Goal: Find specific page/section: Find specific page/section

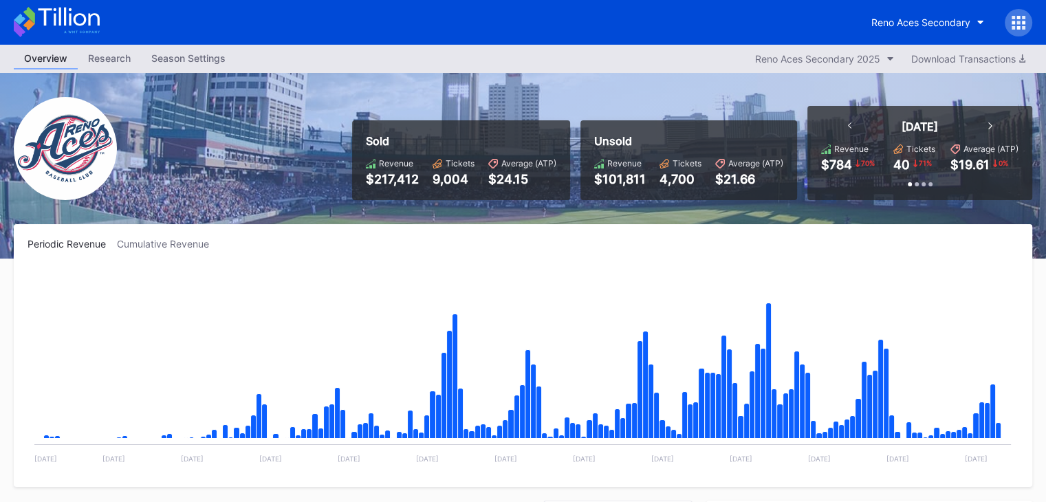
scroll to position [2725, 0]
click at [69, 19] on icon at bounding box center [68, 17] width 61 height 19
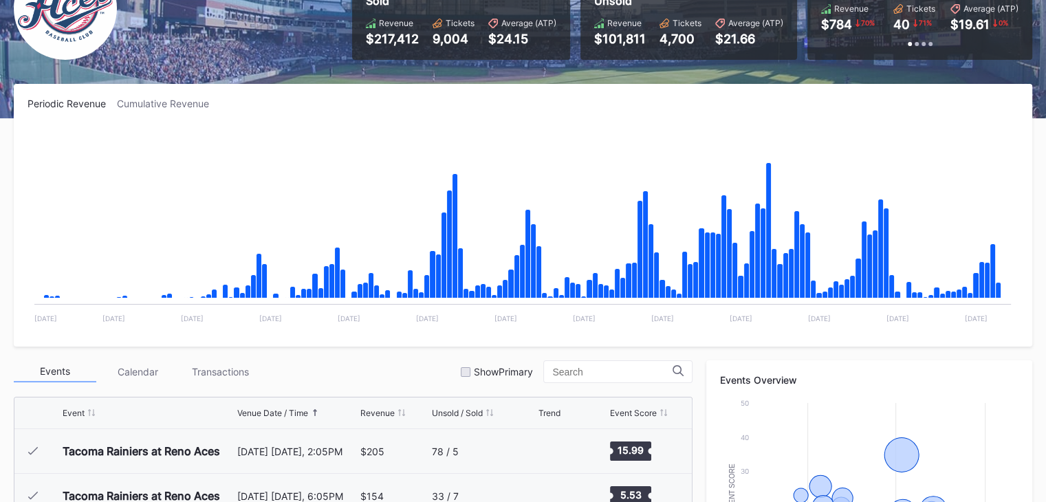
scroll to position [2725, 0]
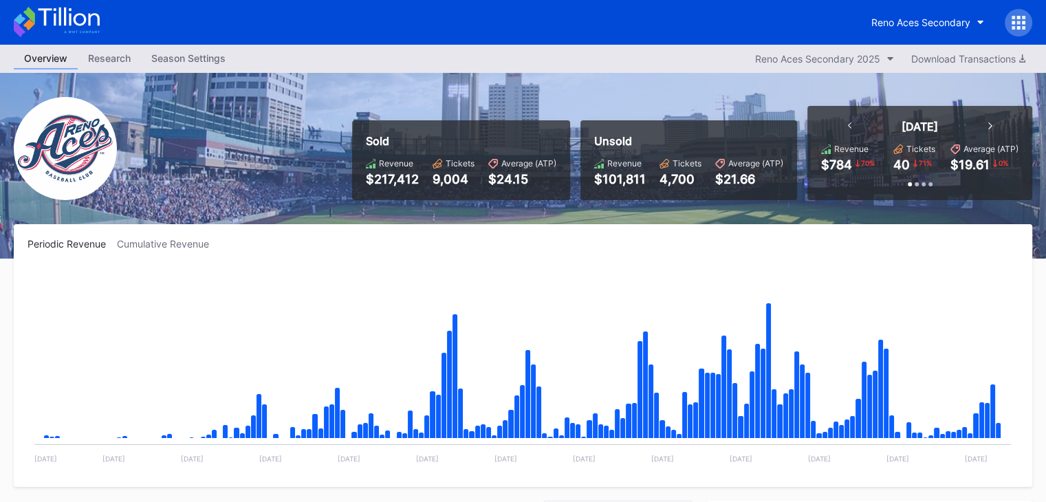
click at [70, 13] on icon at bounding box center [57, 22] width 86 height 30
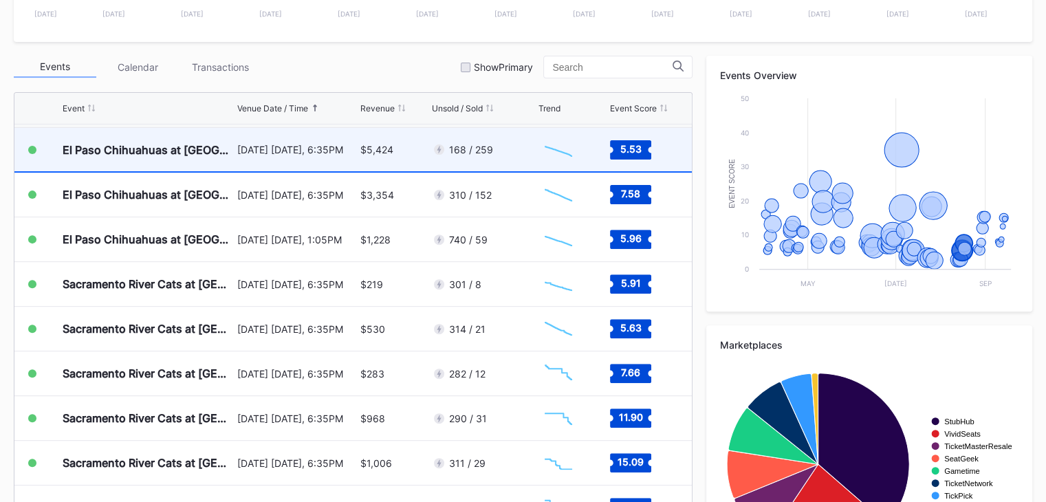
scroll to position [2719, 0]
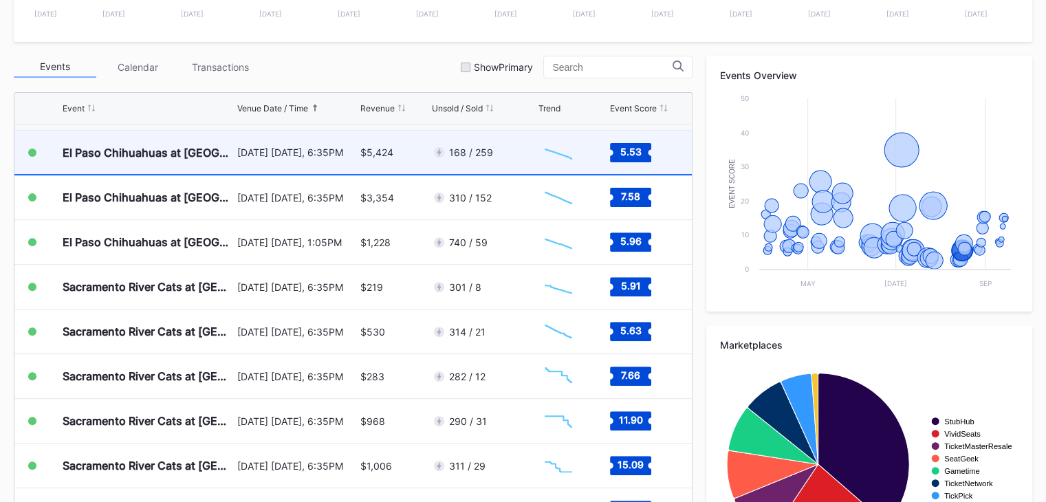
click at [406, 151] on div "$5,424" at bounding box center [394, 152] width 68 height 43
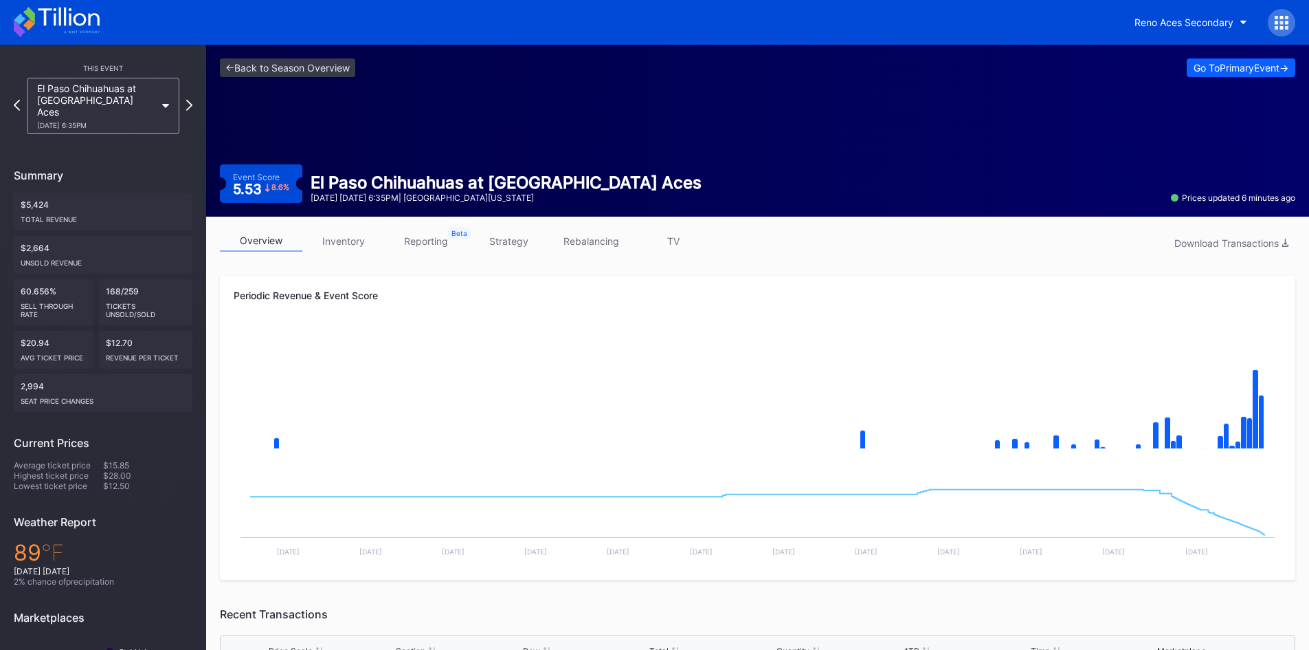
click at [46, 21] on icon at bounding box center [68, 17] width 61 height 19
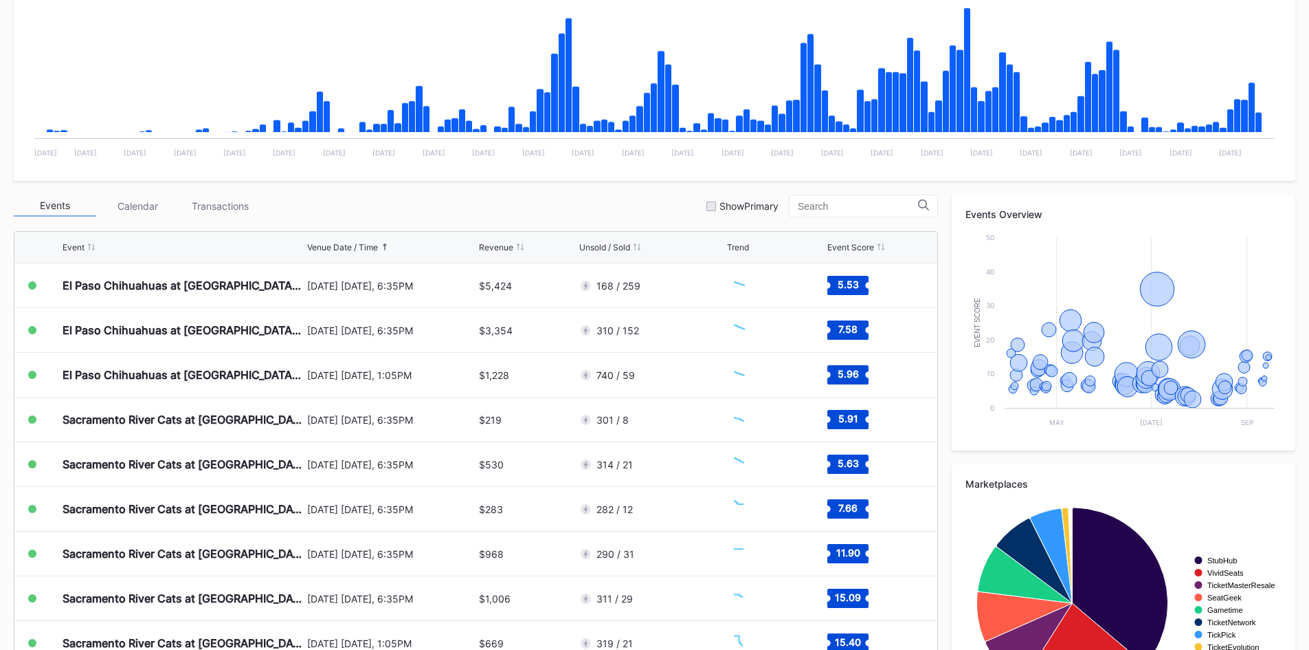
scroll to position [344, 0]
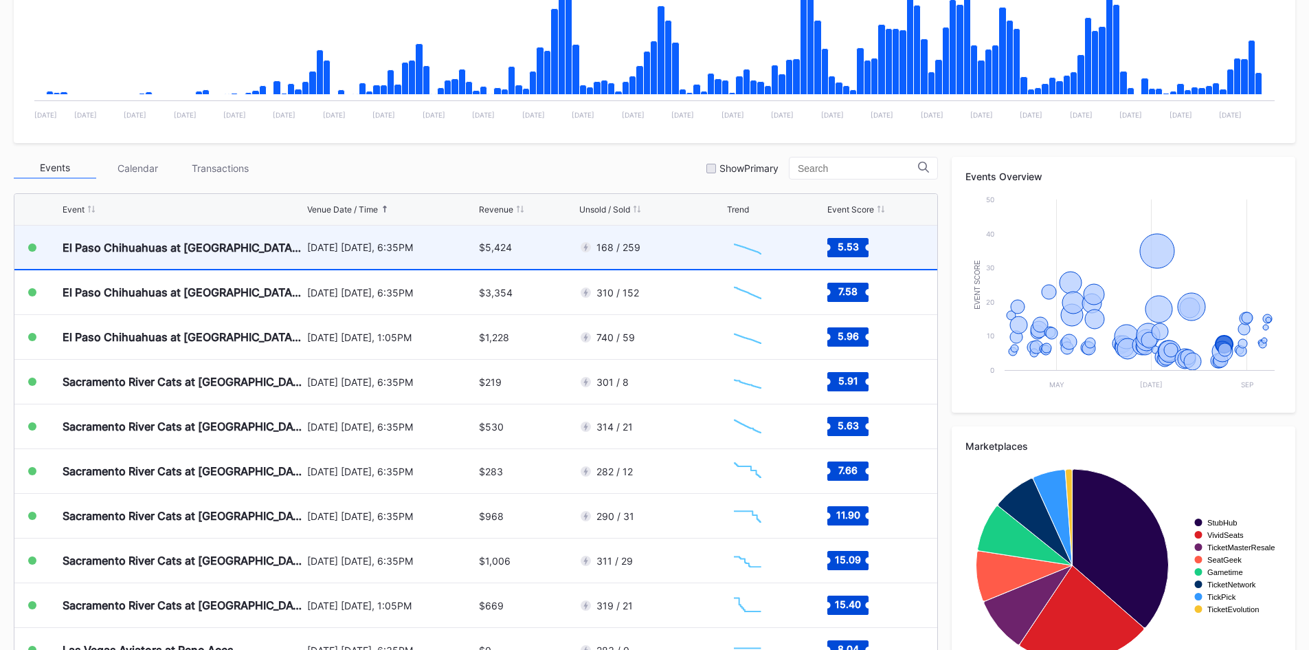
click at [546, 250] on div "$5,424" at bounding box center [527, 246] width 96 height 43
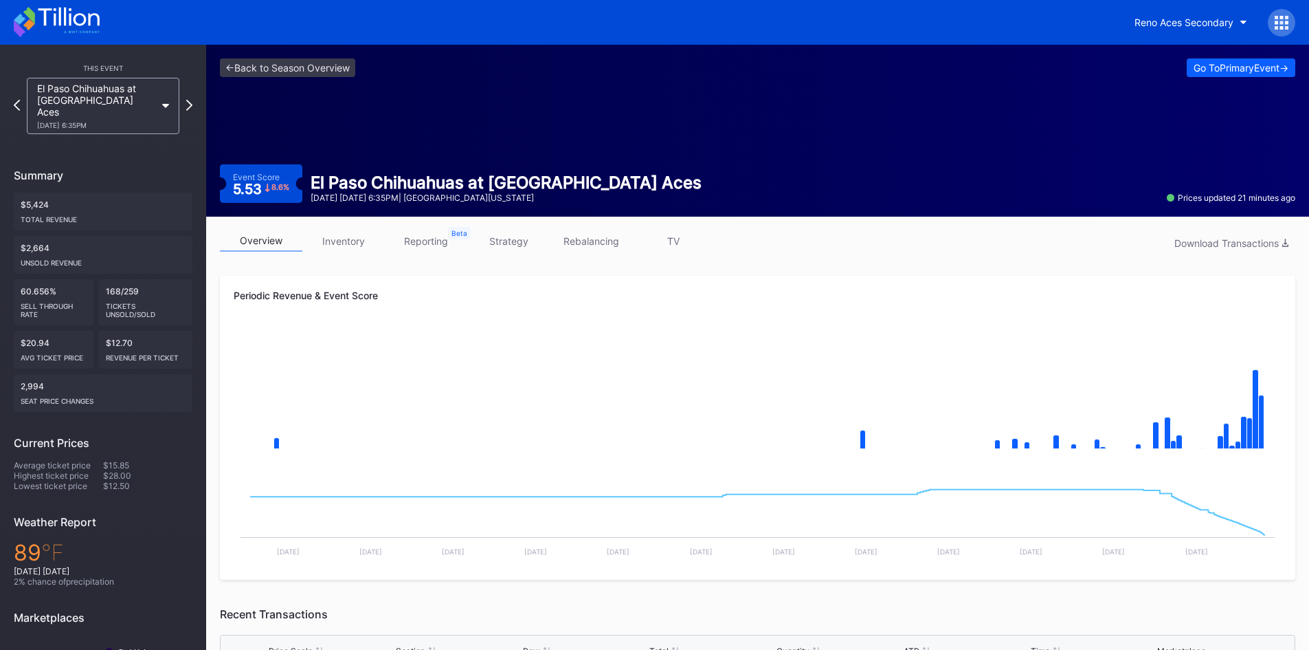
click at [52, 36] on icon at bounding box center [57, 22] width 86 height 30
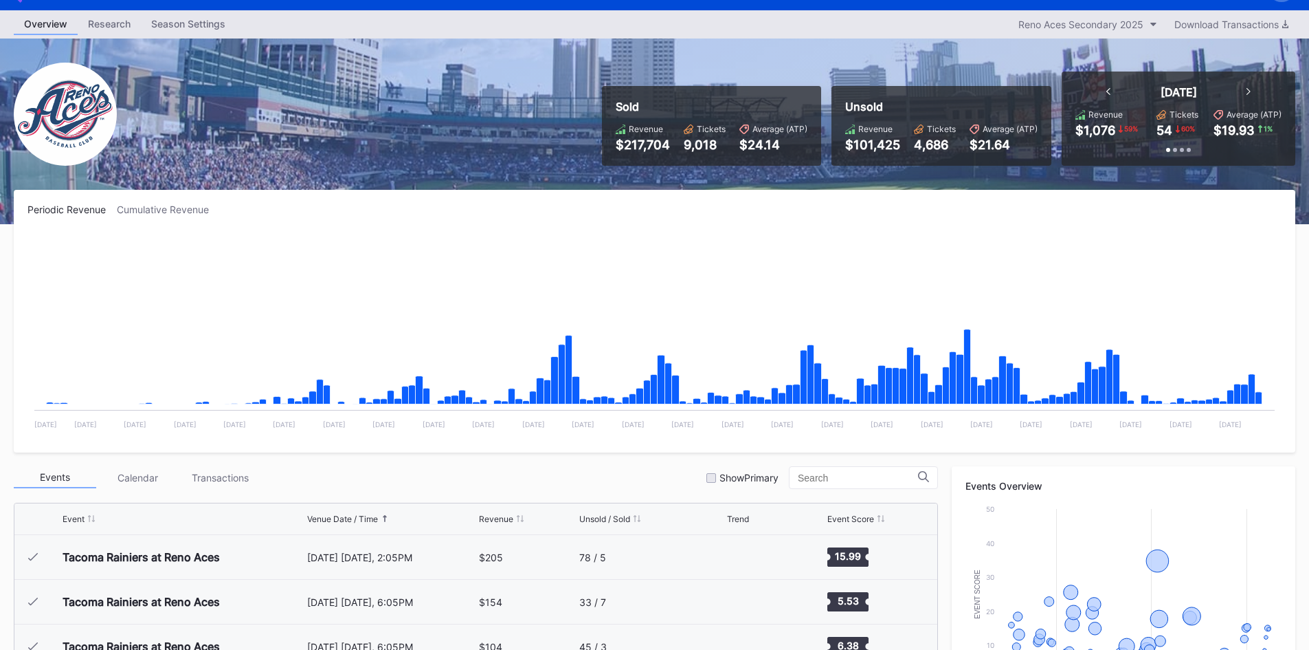
scroll to position [69, 0]
